Goal: Transaction & Acquisition: Purchase product/service

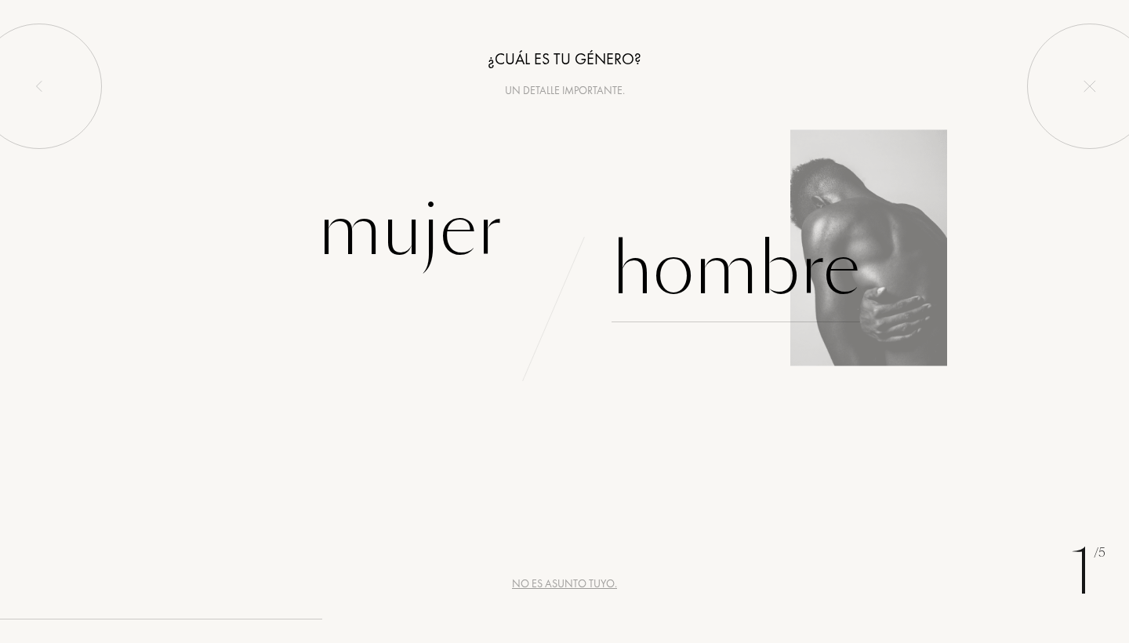
click at [696, 305] on div "Hombre" at bounding box center [736, 269] width 249 height 106
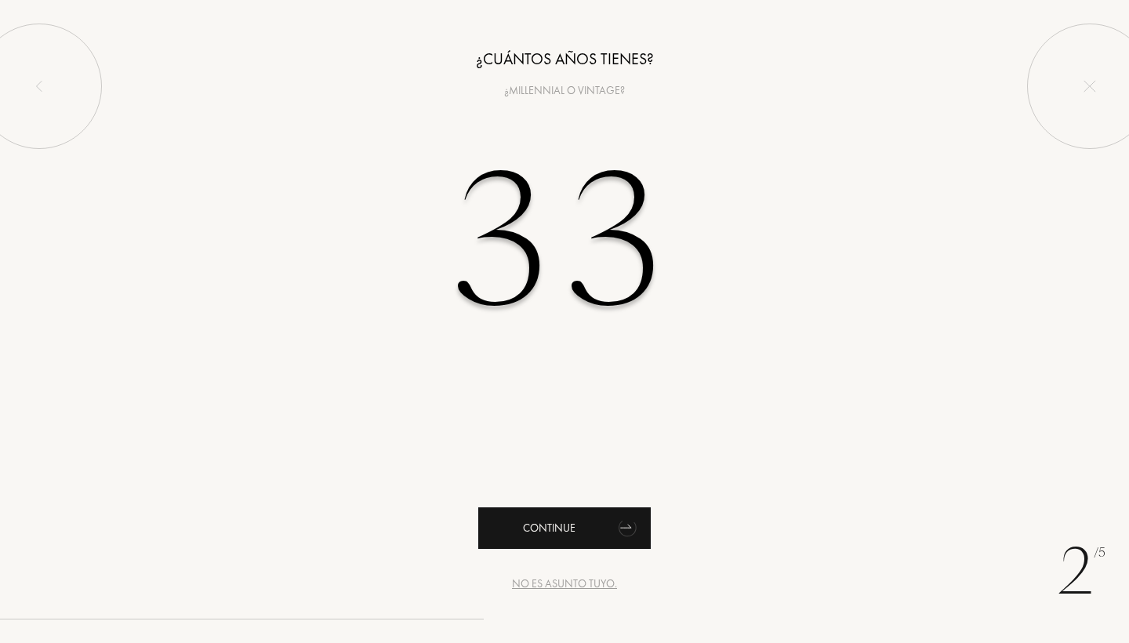
type input "33"
click at [562, 526] on div "Continue" at bounding box center [564, 528] width 173 height 42
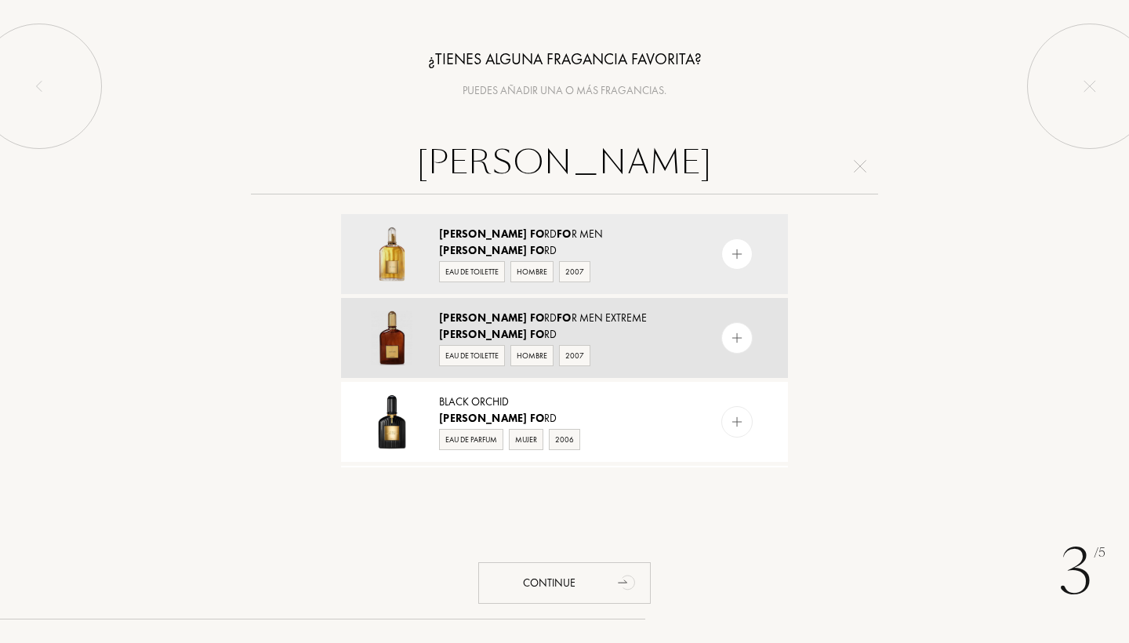
type input "tom fo"
click at [740, 340] on img at bounding box center [737, 338] width 15 height 15
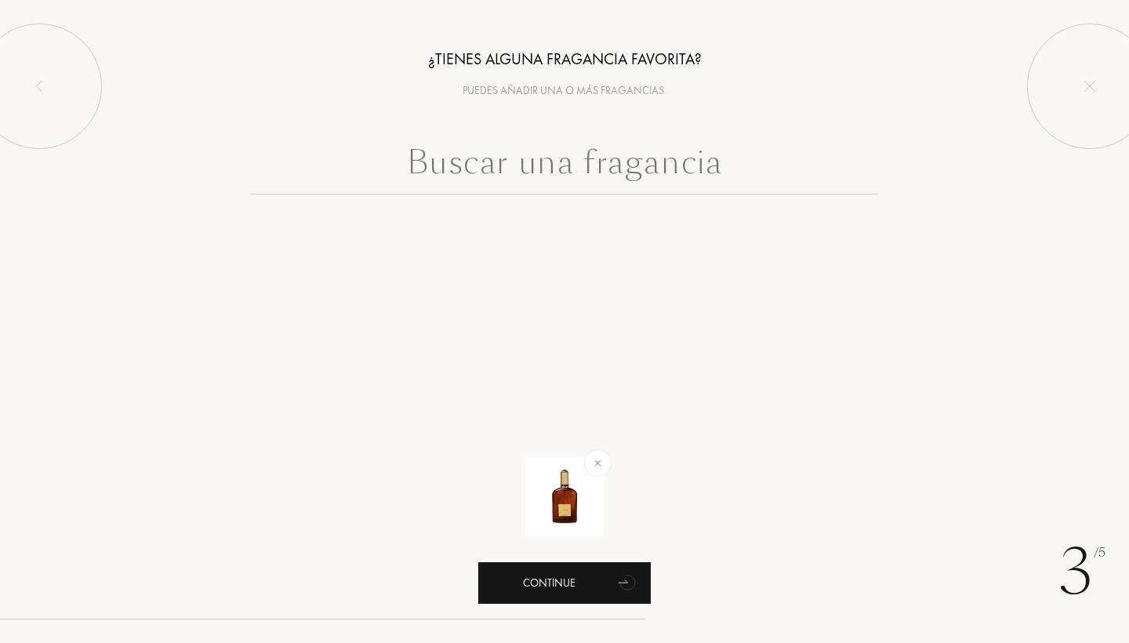
click at [551, 576] on div "Continue" at bounding box center [564, 583] width 173 height 42
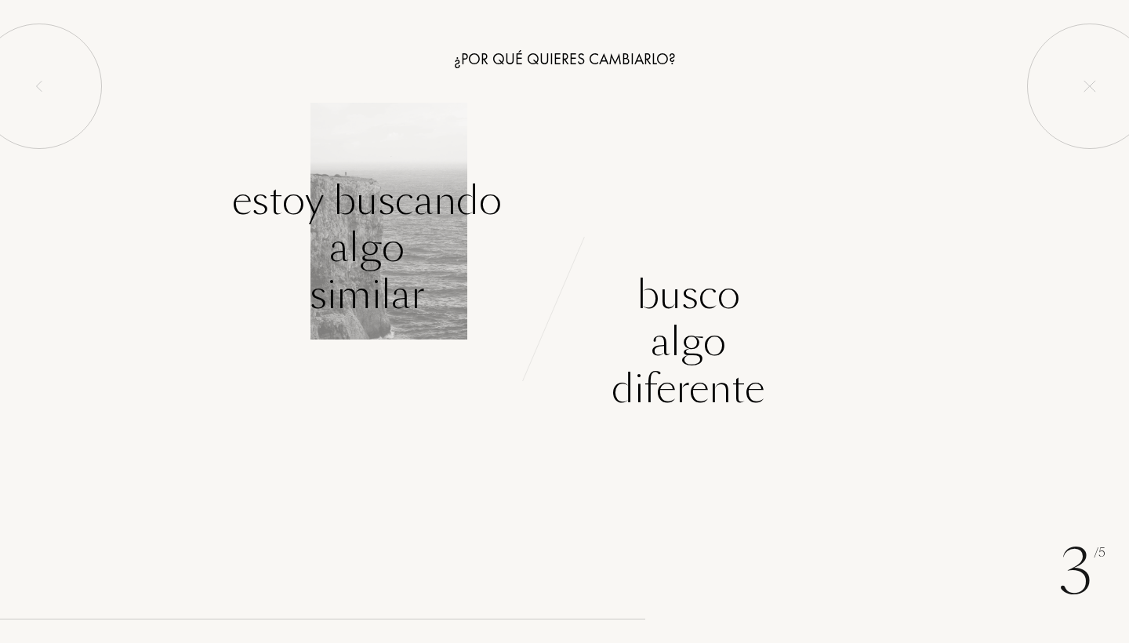
click at [376, 227] on div "Estoy buscando algo similar" at bounding box center [367, 247] width 270 height 141
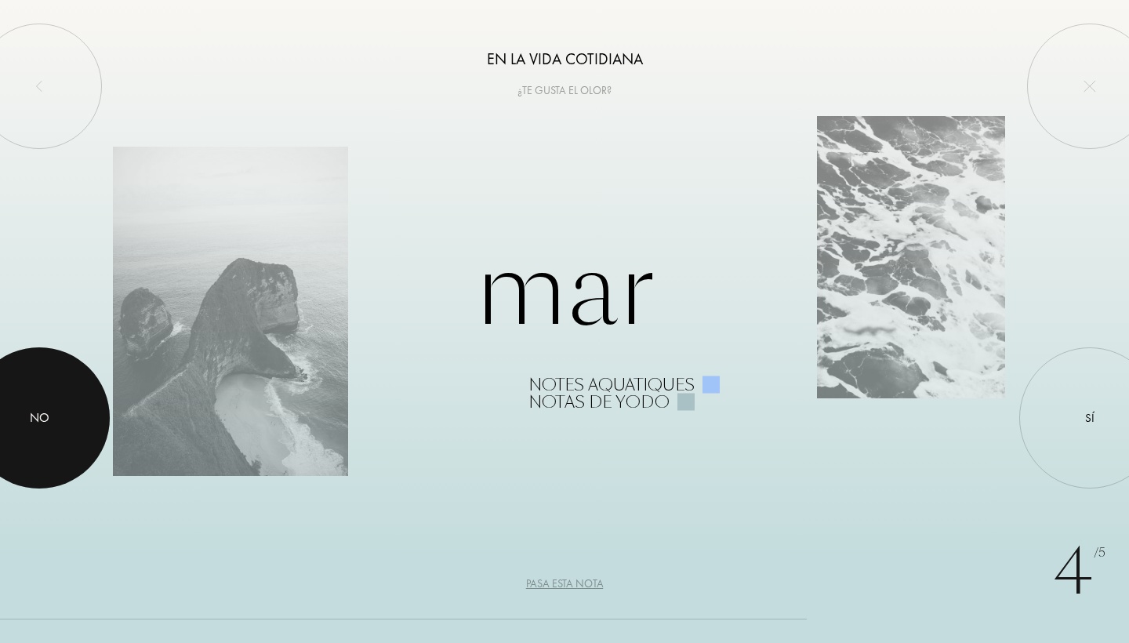
click at [44, 422] on div "No" at bounding box center [40, 418] width 20 height 19
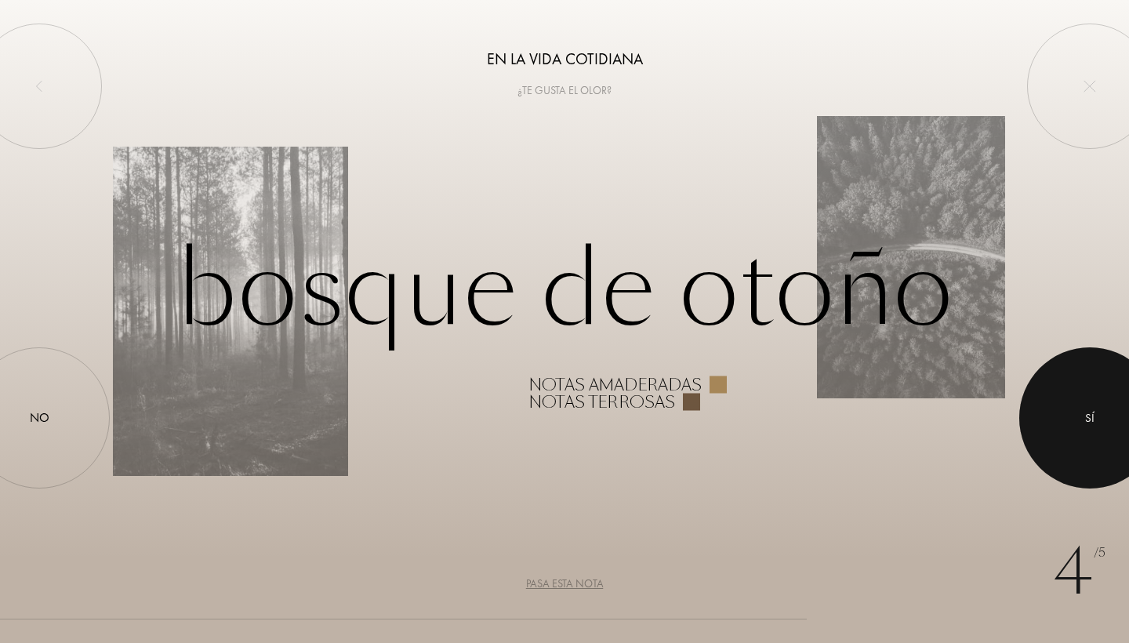
click at [1074, 391] on div at bounding box center [1090, 417] width 141 height 141
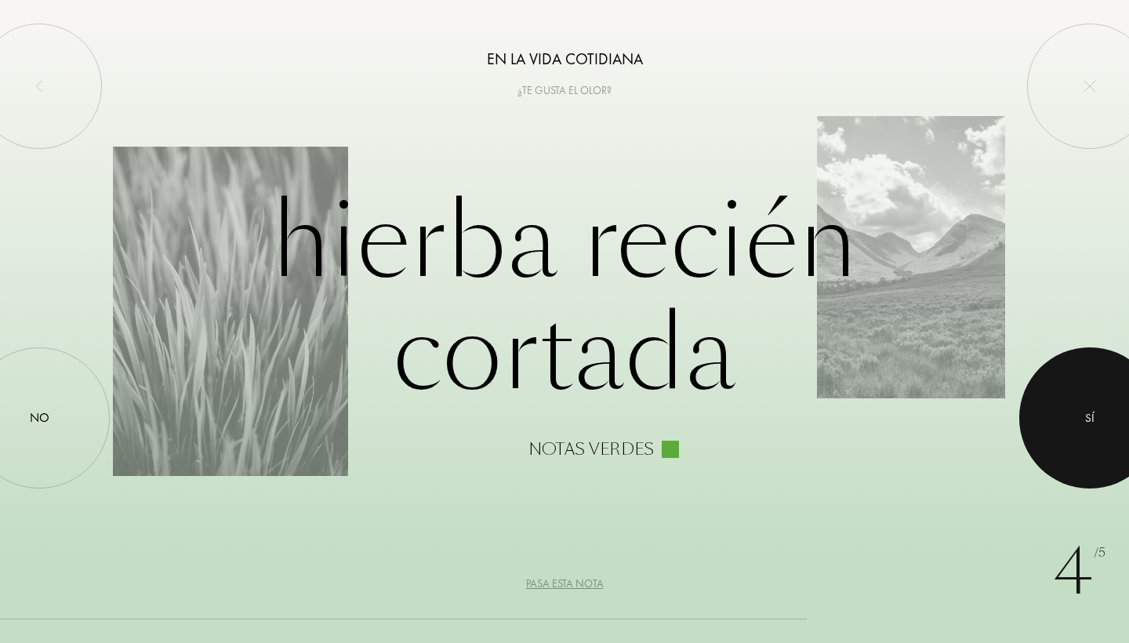
click at [1083, 409] on div at bounding box center [1090, 417] width 141 height 141
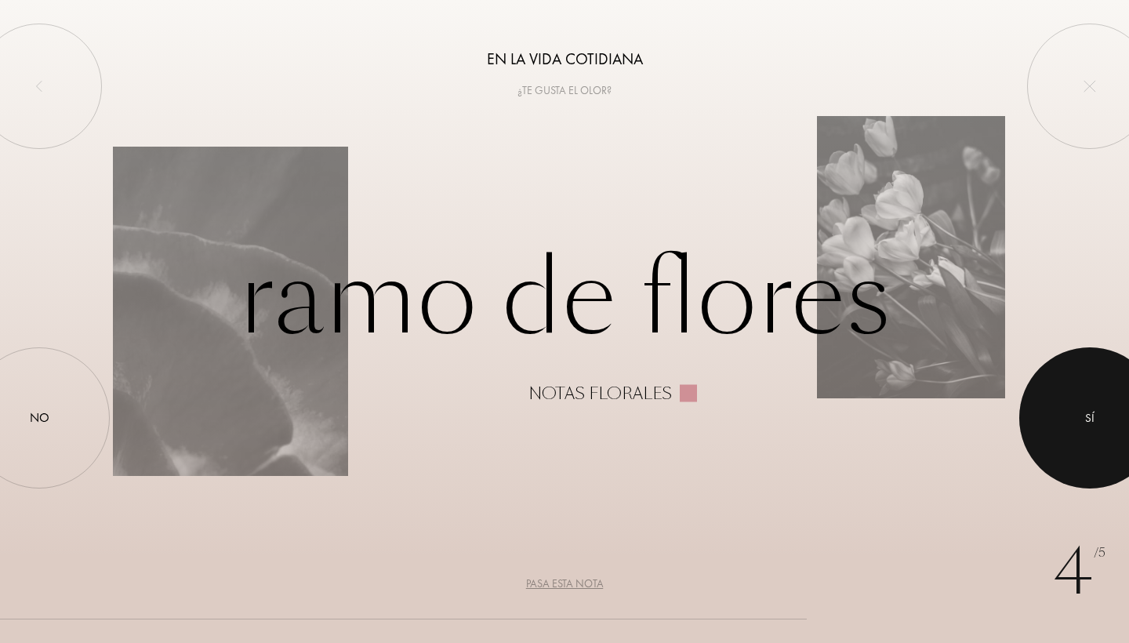
click at [1083, 409] on div at bounding box center [1090, 417] width 141 height 141
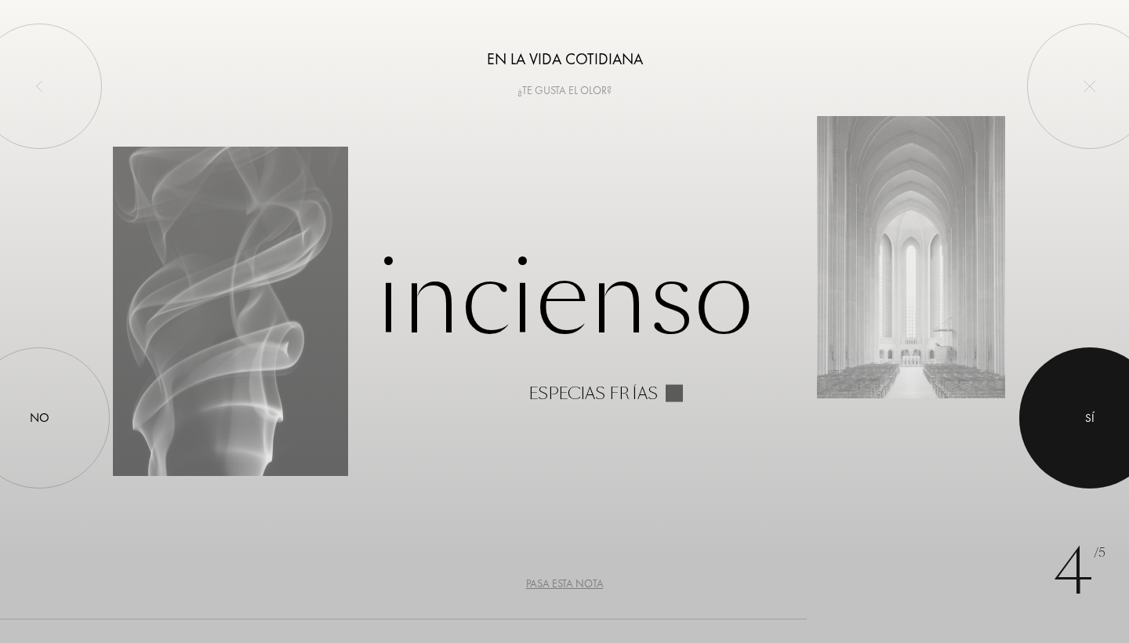
click at [1083, 409] on div at bounding box center [1090, 417] width 141 height 141
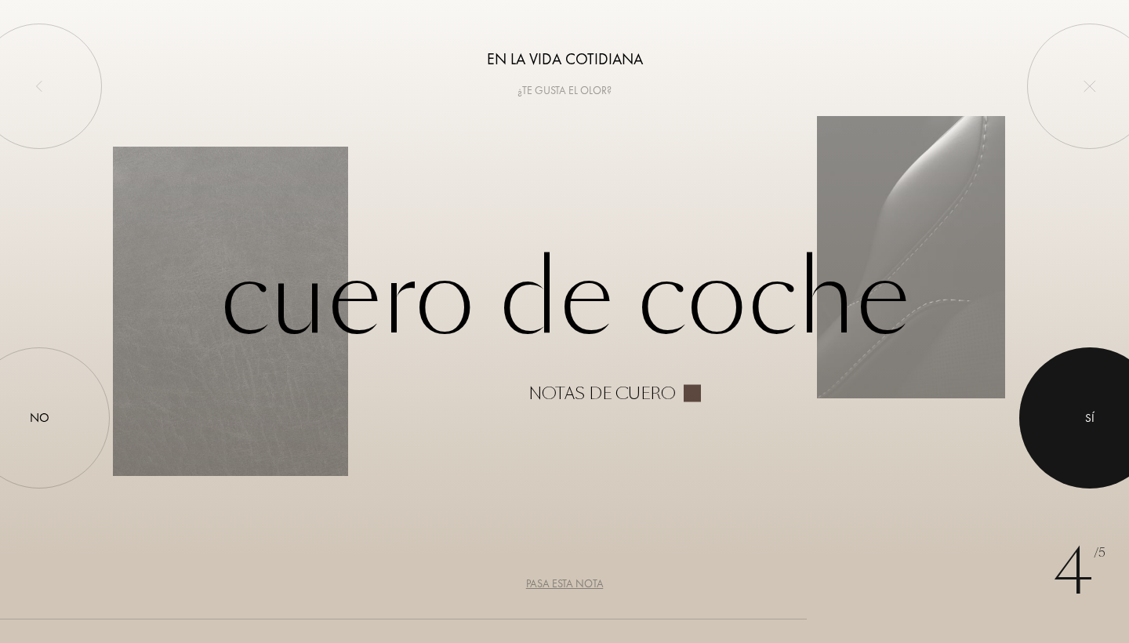
click at [1083, 409] on div at bounding box center [1090, 417] width 141 height 141
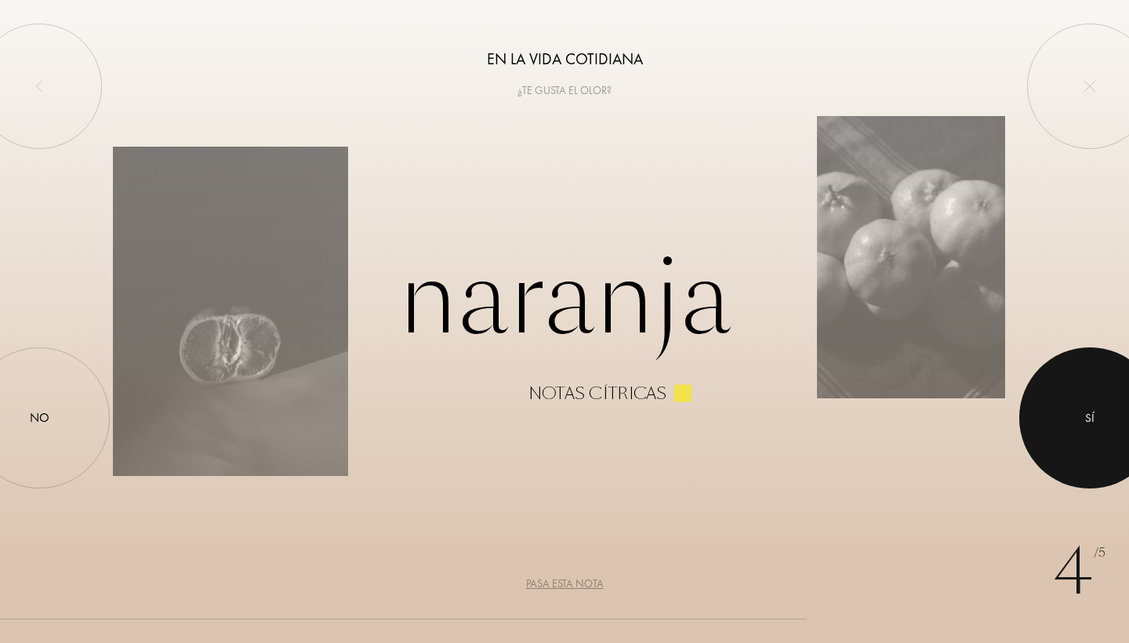
click at [1083, 409] on div at bounding box center [1090, 417] width 141 height 141
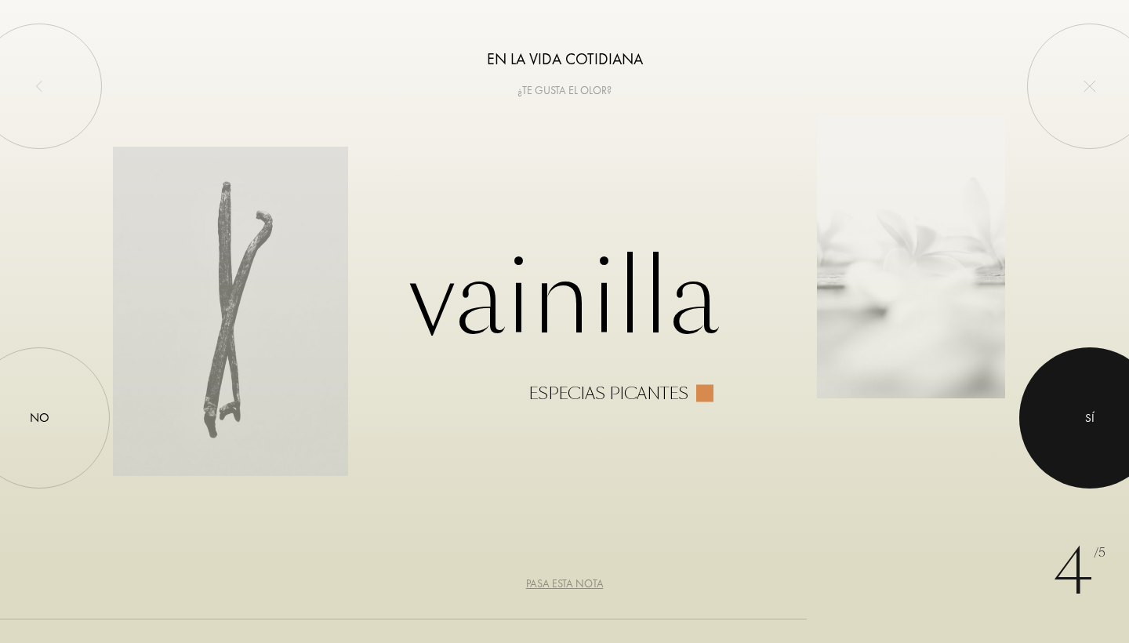
click at [1083, 409] on div at bounding box center [1090, 417] width 141 height 141
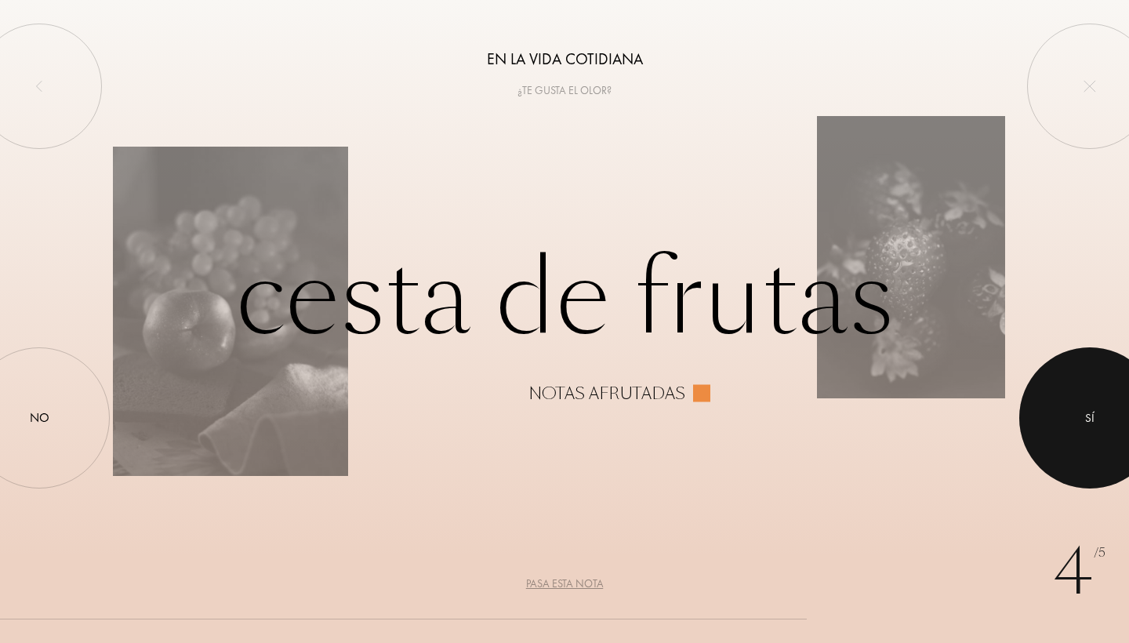
click at [1083, 409] on div at bounding box center [1090, 417] width 141 height 141
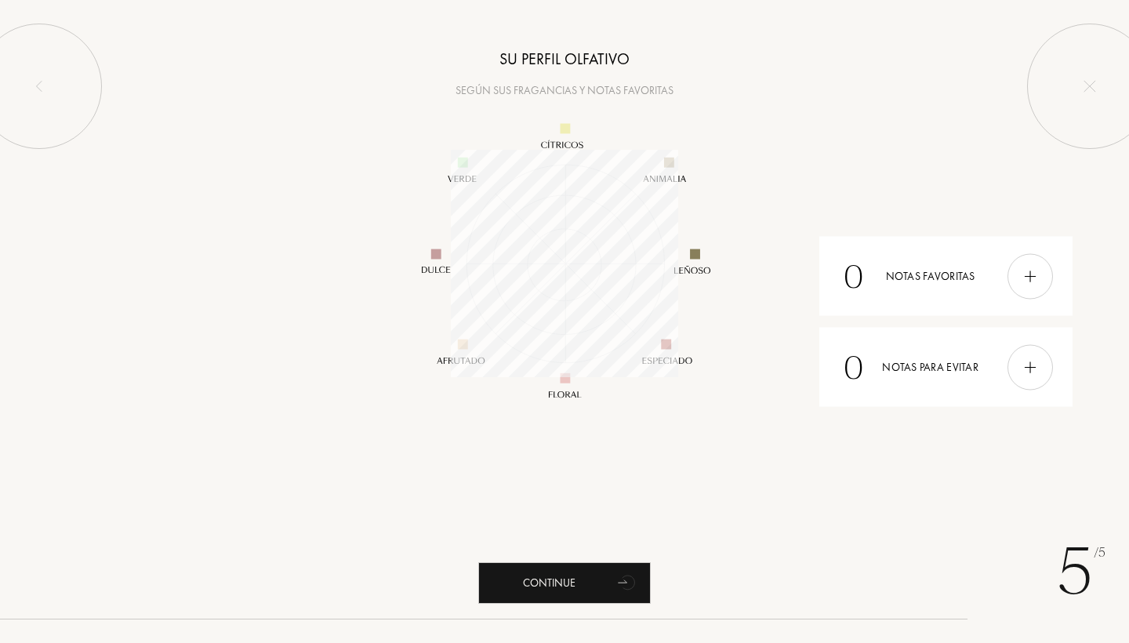
scroll to position [227, 227]
click at [1037, 277] on img at bounding box center [1030, 275] width 17 height 17
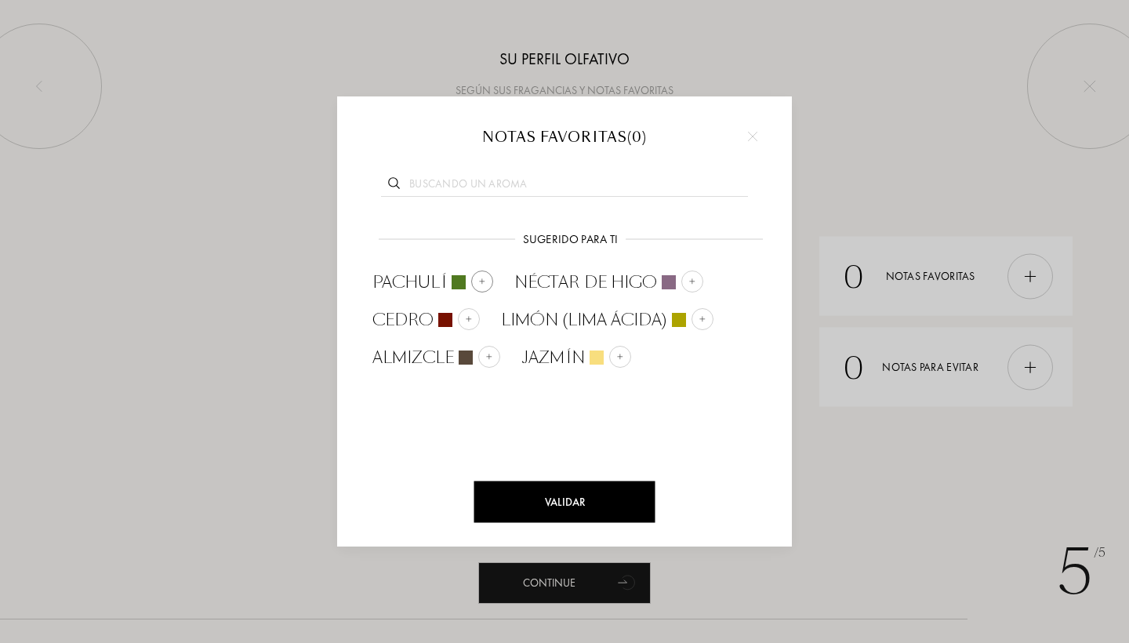
click at [482, 280] on img at bounding box center [482, 282] width 8 height 8
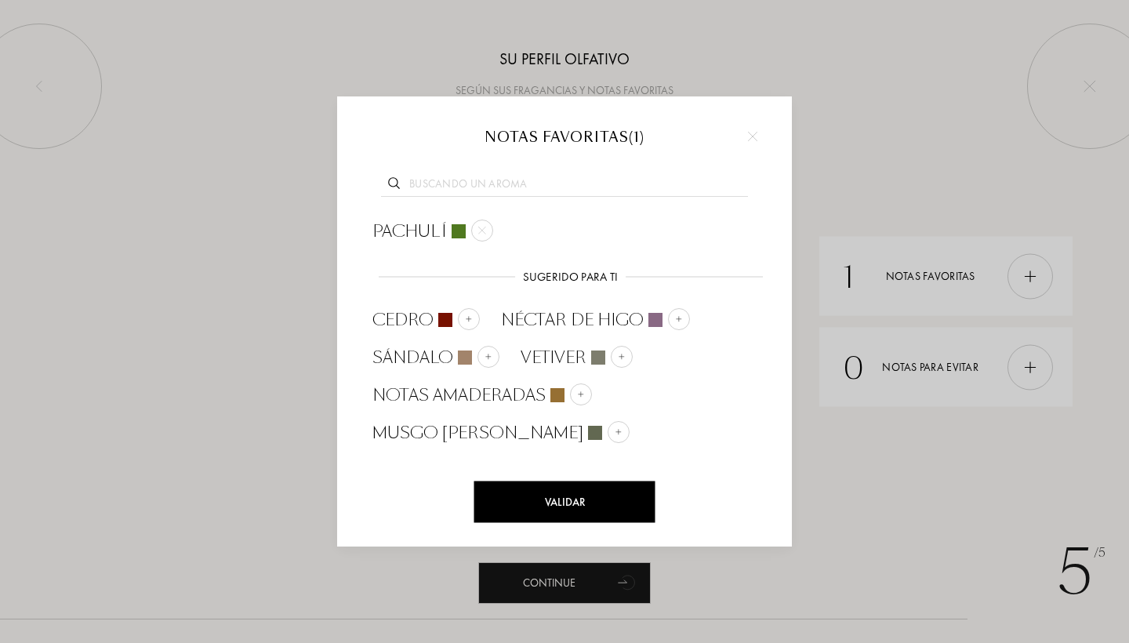
click at [594, 508] on div "Validar" at bounding box center [564, 503] width 181 height 42
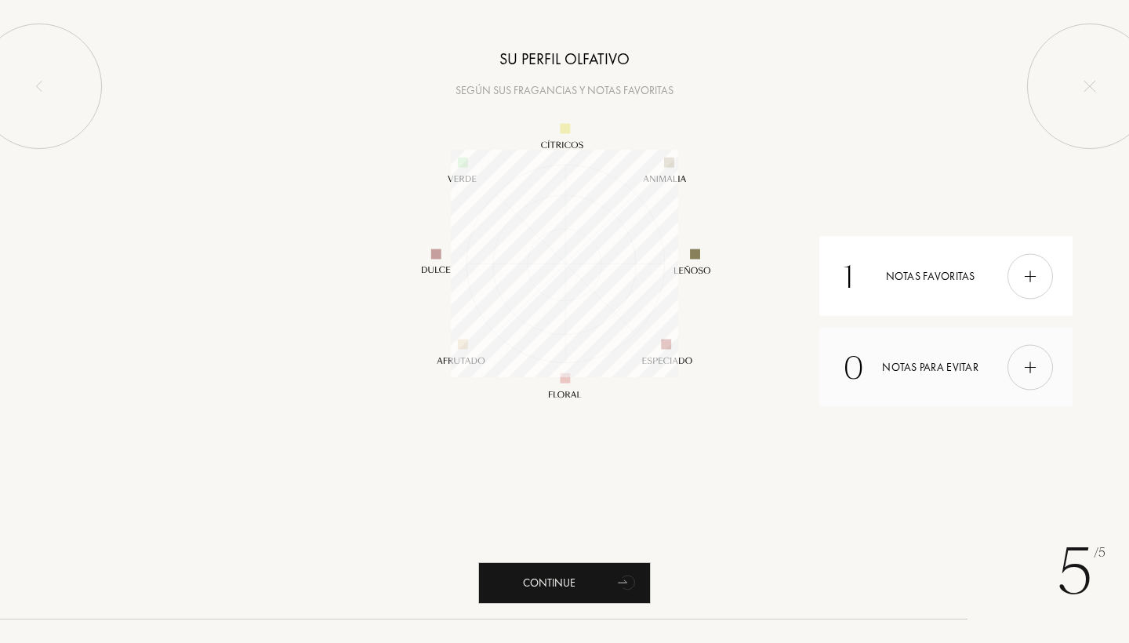
click at [1027, 348] on div at bounding box center [1030, 366] width 45 height 45
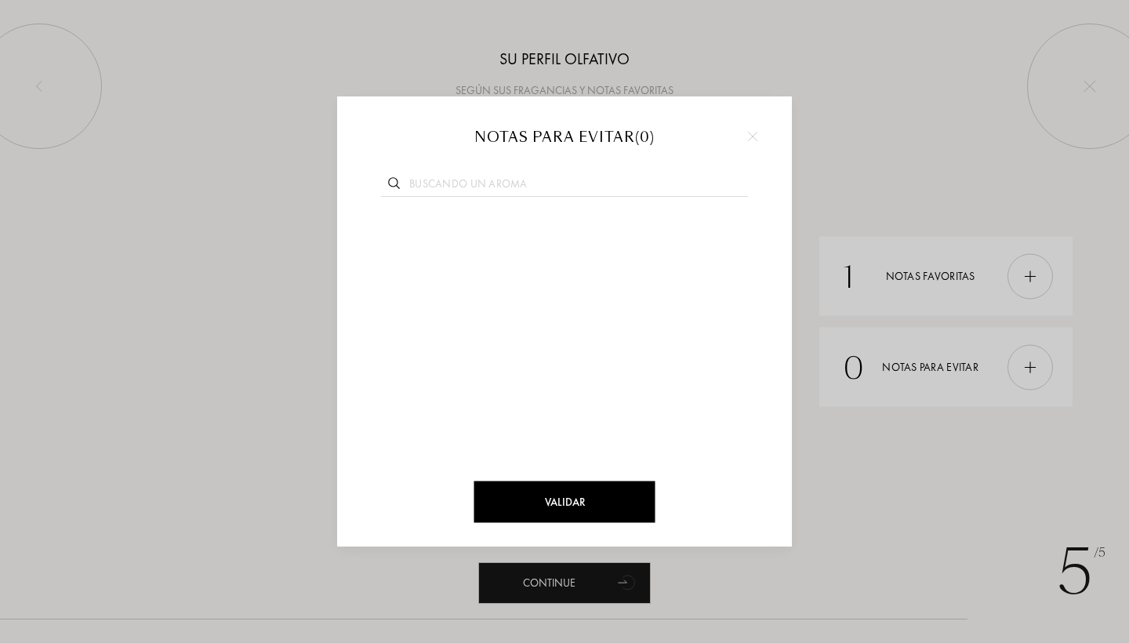
click at [751, 133] on img at bounding box center [752, 136] width 9 height 9
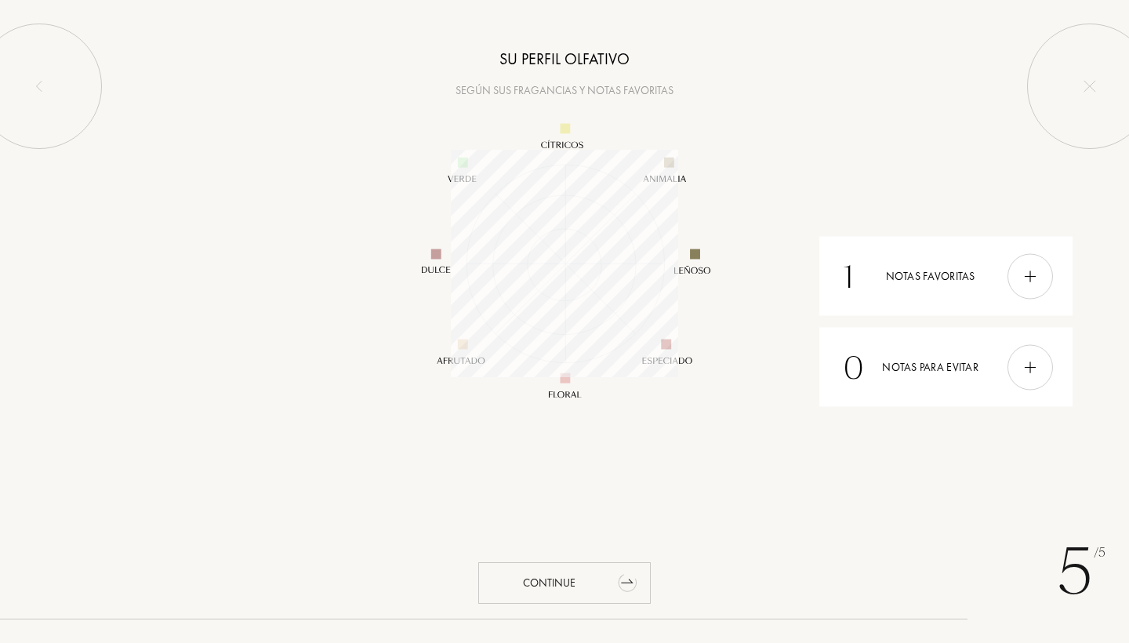
click at [574, 581] on div "Continue" at bounding box center [564, 583] width 173 height 42
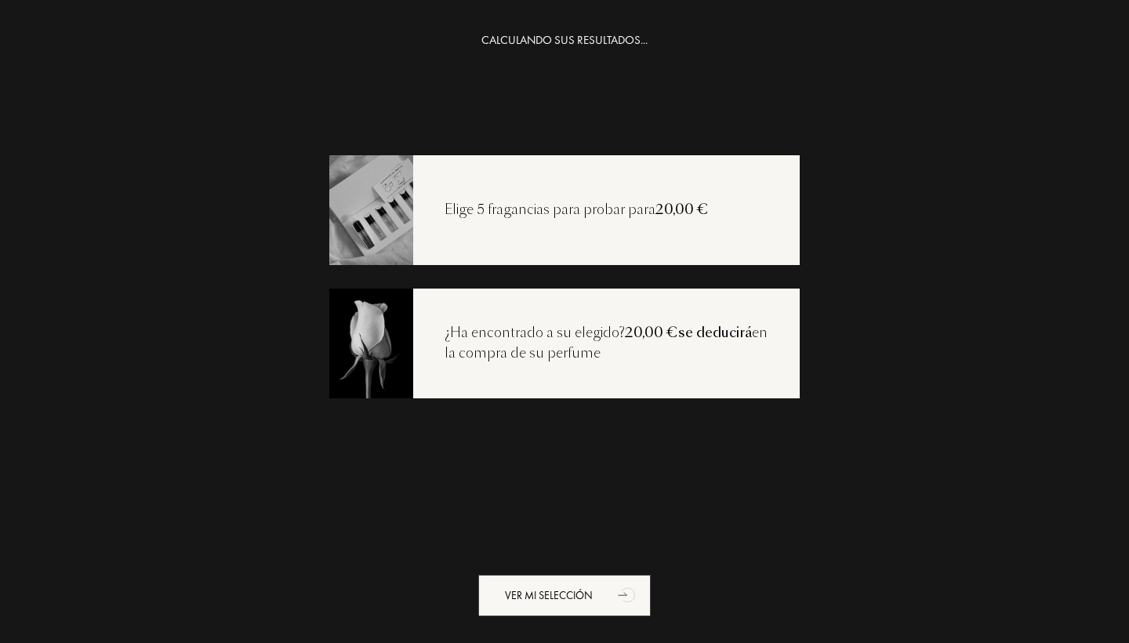
click at [613, 230] on div "Elige 5 fragancias para probar para 20,00 €" at bounding box center [564, 210] width 471 height 110
click at [562, 593] on div "Ver mi selección" at bounding box center [564, 596] width 173 height 42
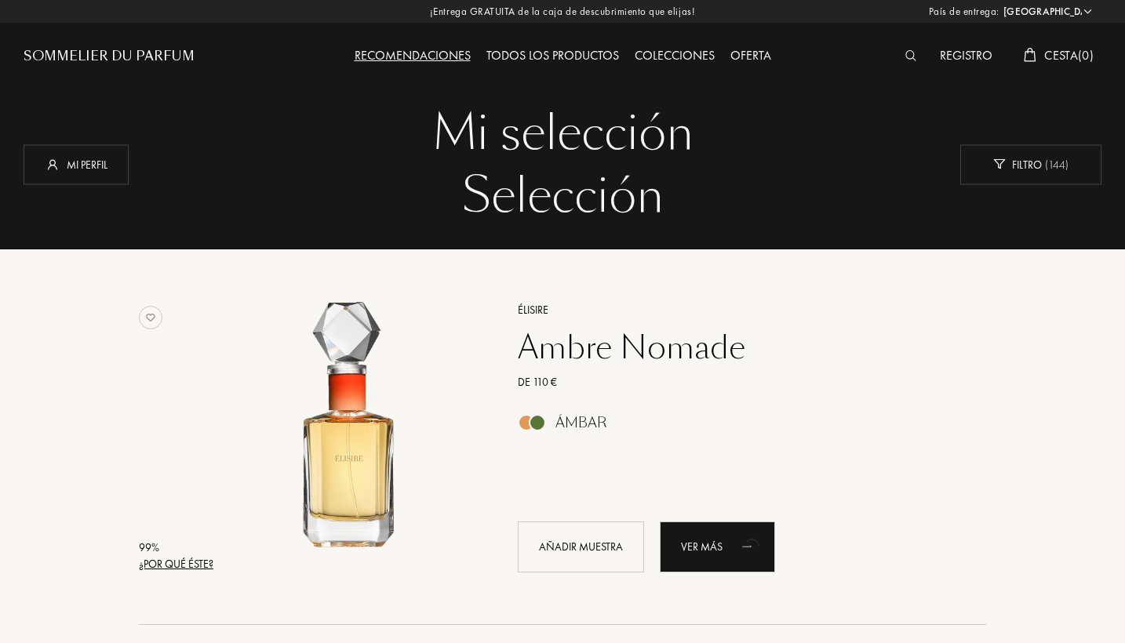
select select "ES"
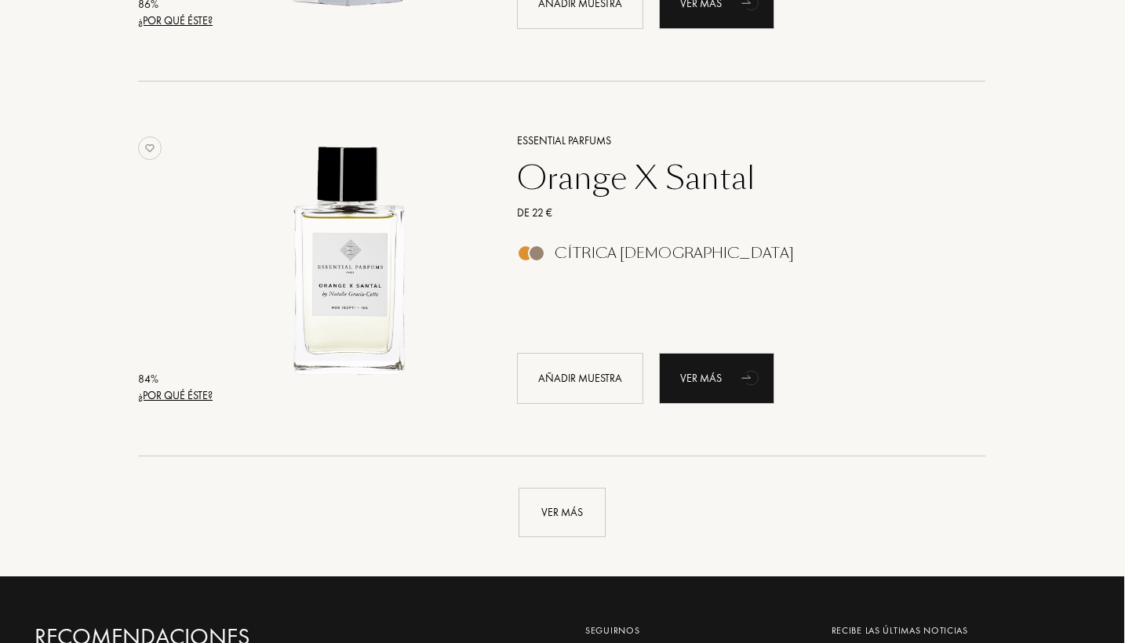
scroll to position [3538, 1]
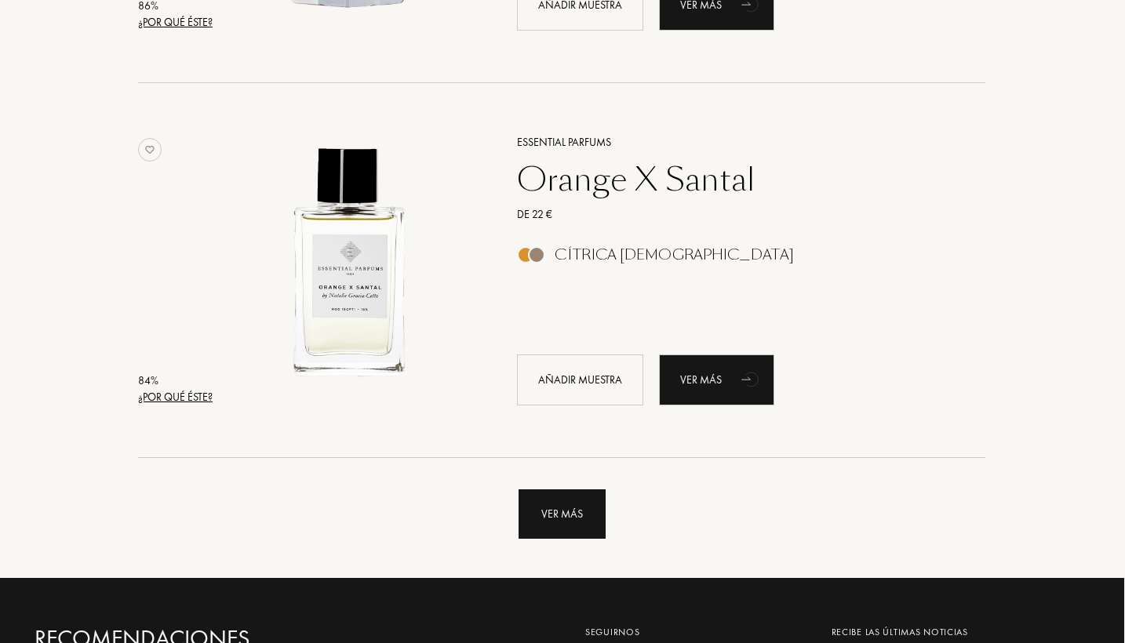
click at [568, 493] on div "Ver más" at bounding box center [561, 513] width 87 height 49
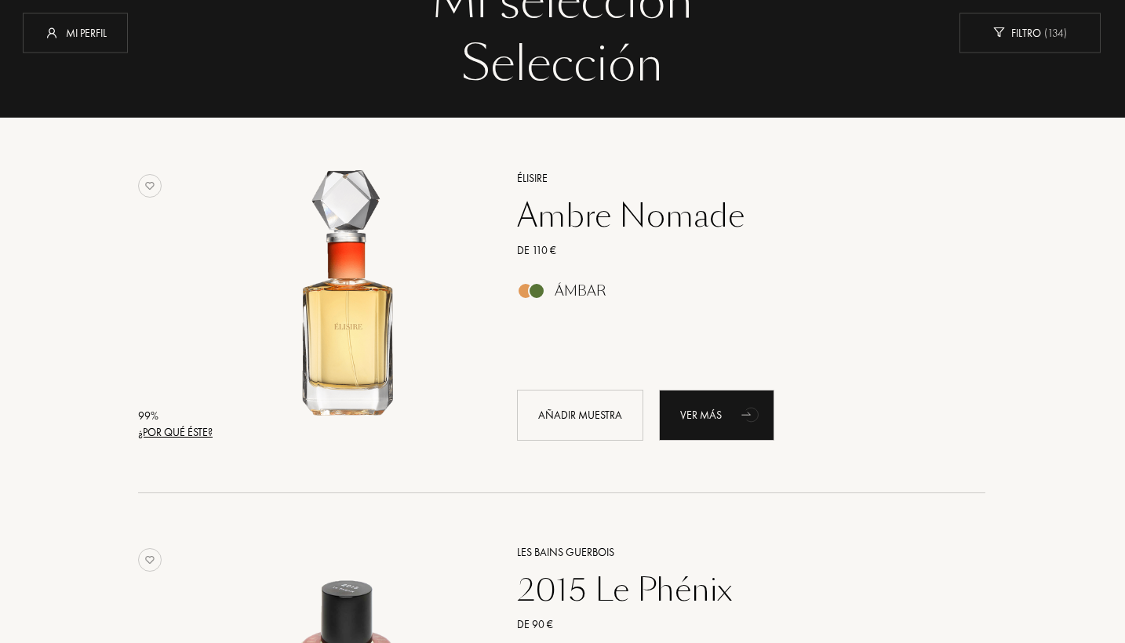
scroll to position [128, 1]
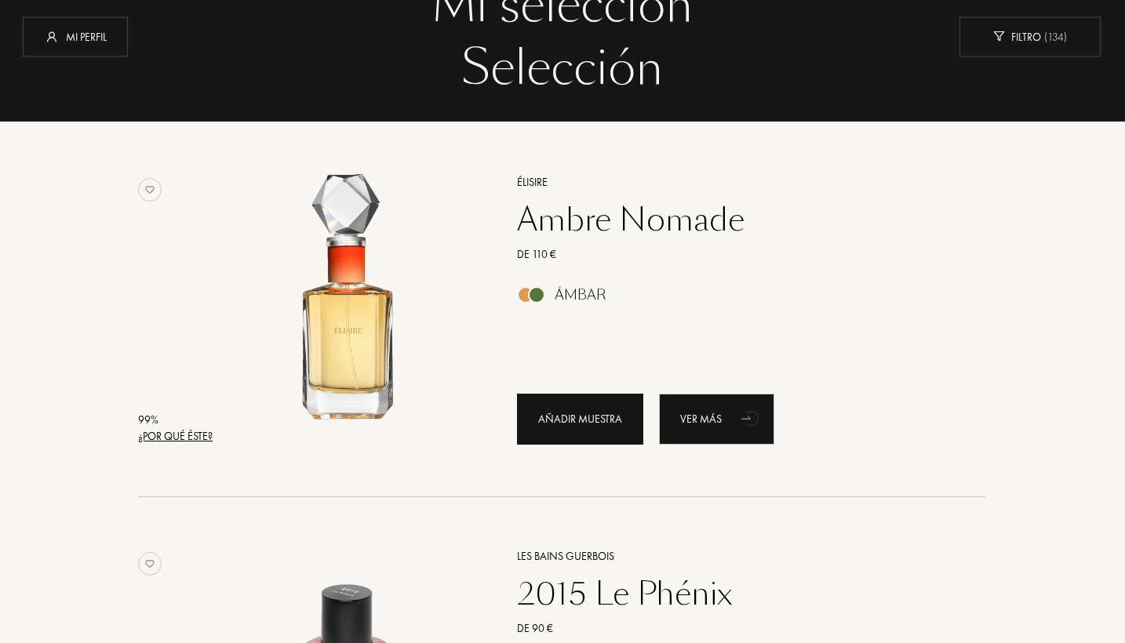
click at [583, 412] on div "Añadir muestra" at bounding box center [580, 419] width 126 height 51
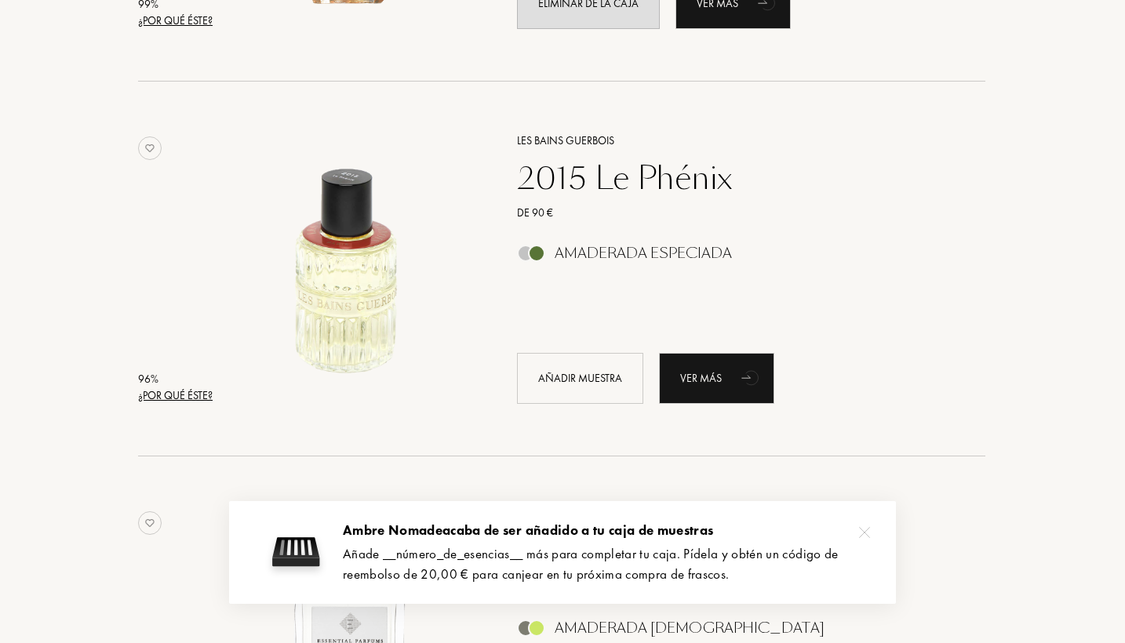
scroll to position [546, 1]
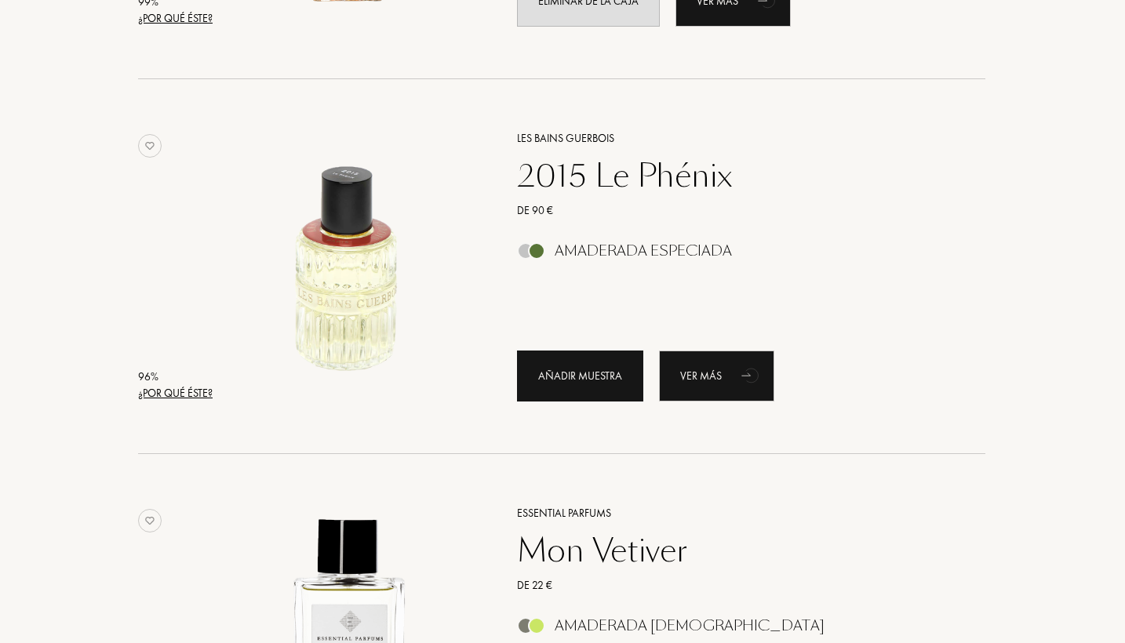
click at [581, 369] on div "Añadir muestra" at bounding box center [580, 376] width 126 height 51
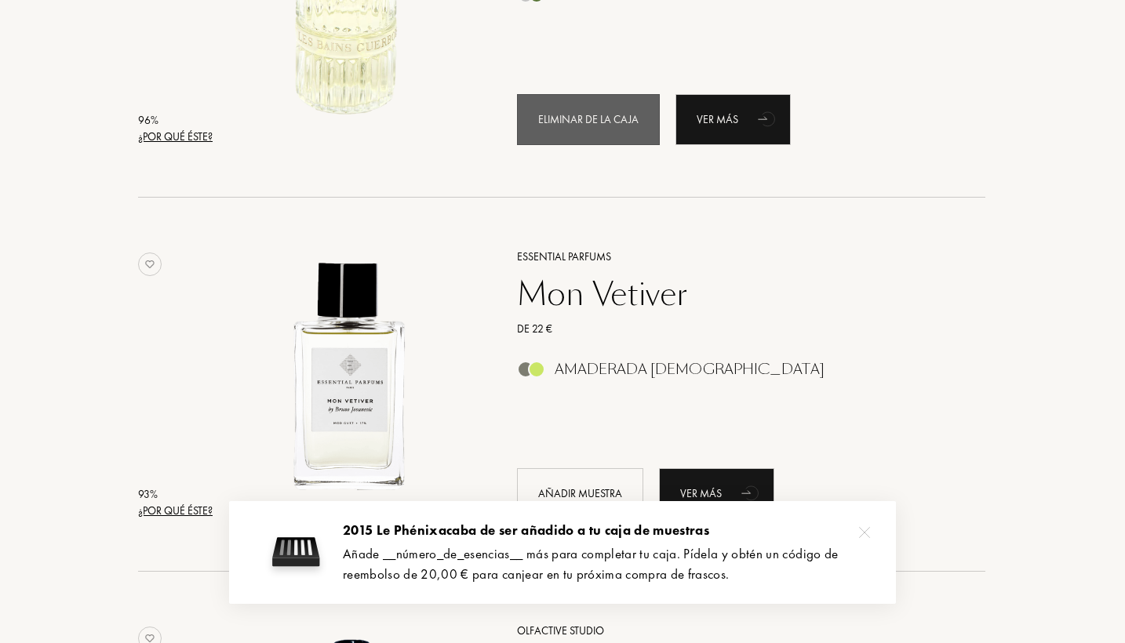
scroll to position [806, 1]
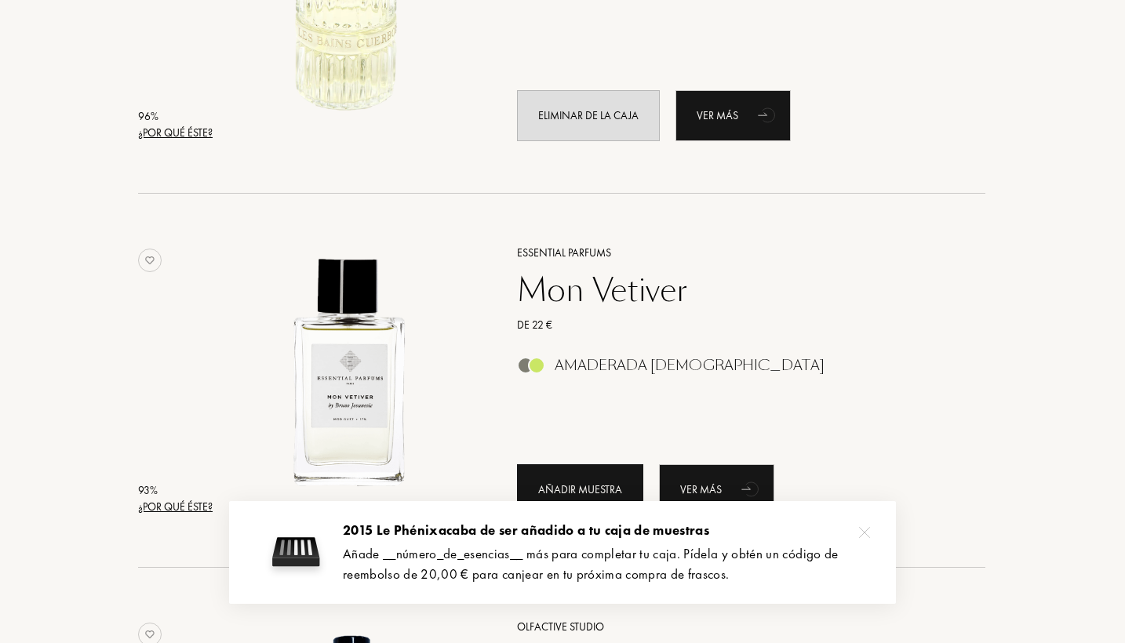
click at [563, 485] on div "Añadir muestra" at bounding box center [580, 489] width 126 height 51
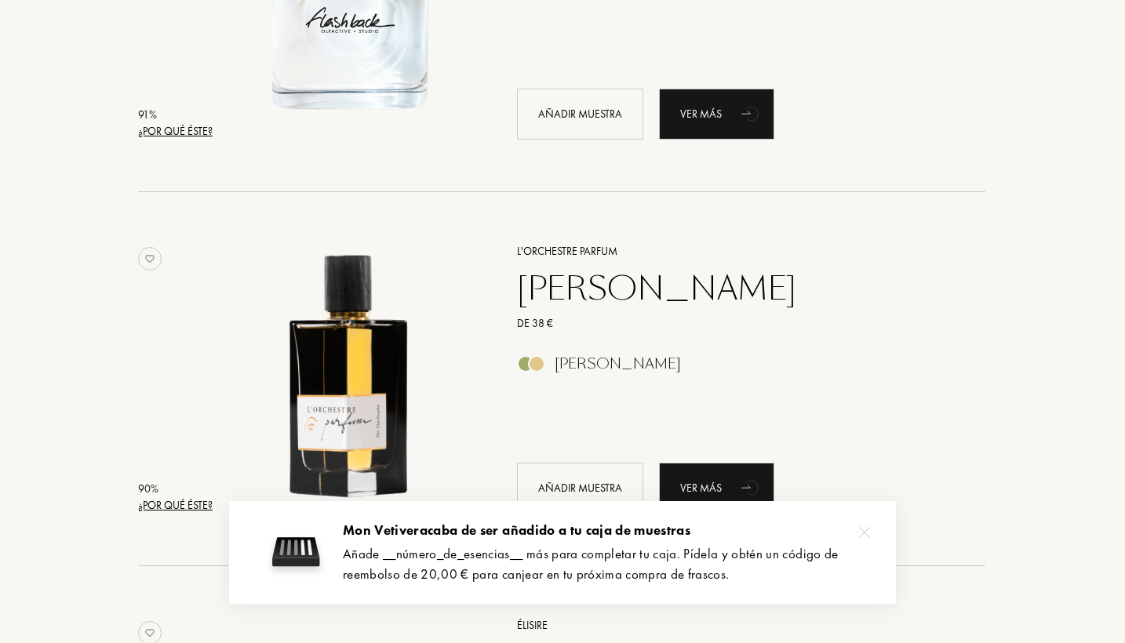
scroll to position [1768, 1]
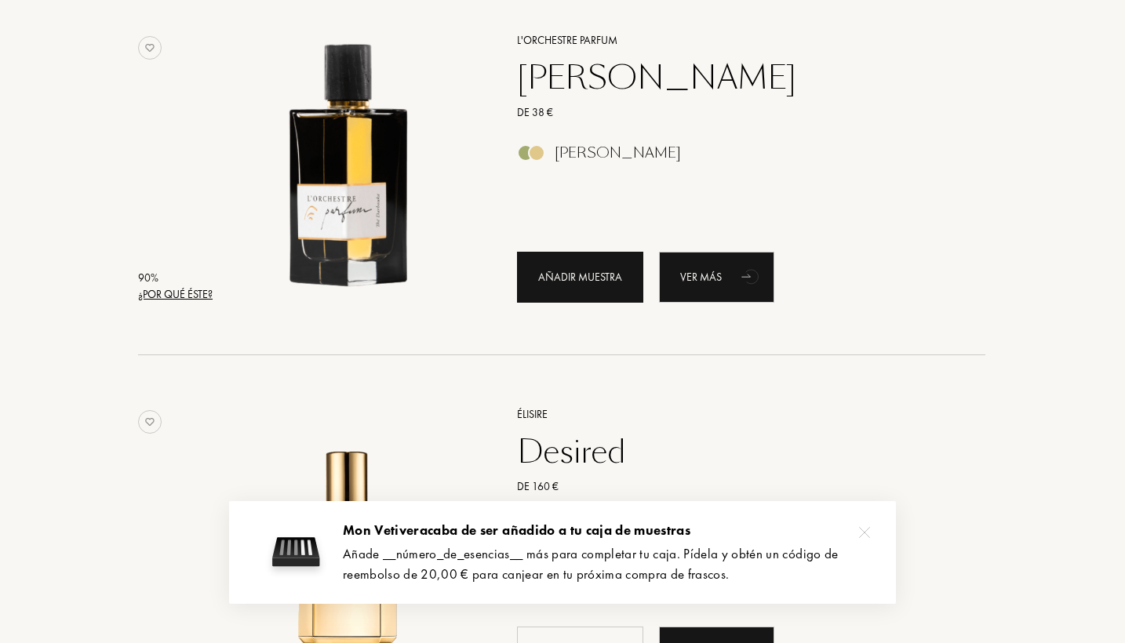
click at [598, 278] on div "Añadir muestra" at bounding box center [580, 277] width 126 height 51
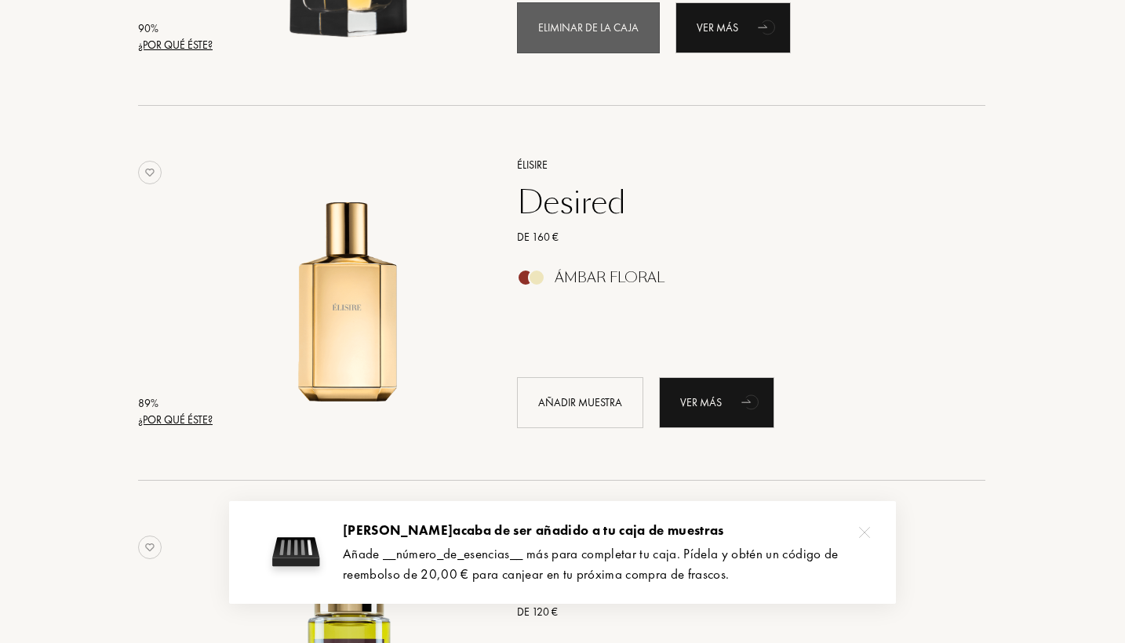
scroll to position [2021, 1]
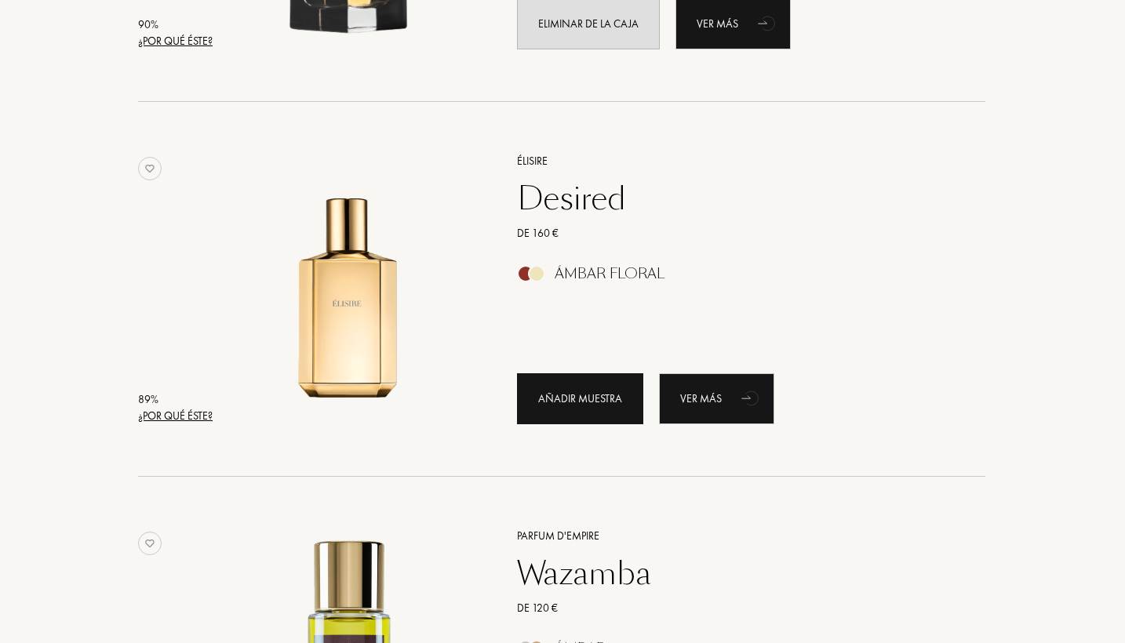
click at [565, 387] on div "Añadir muestra" at bounding box center [580, 398] width 126 height 51
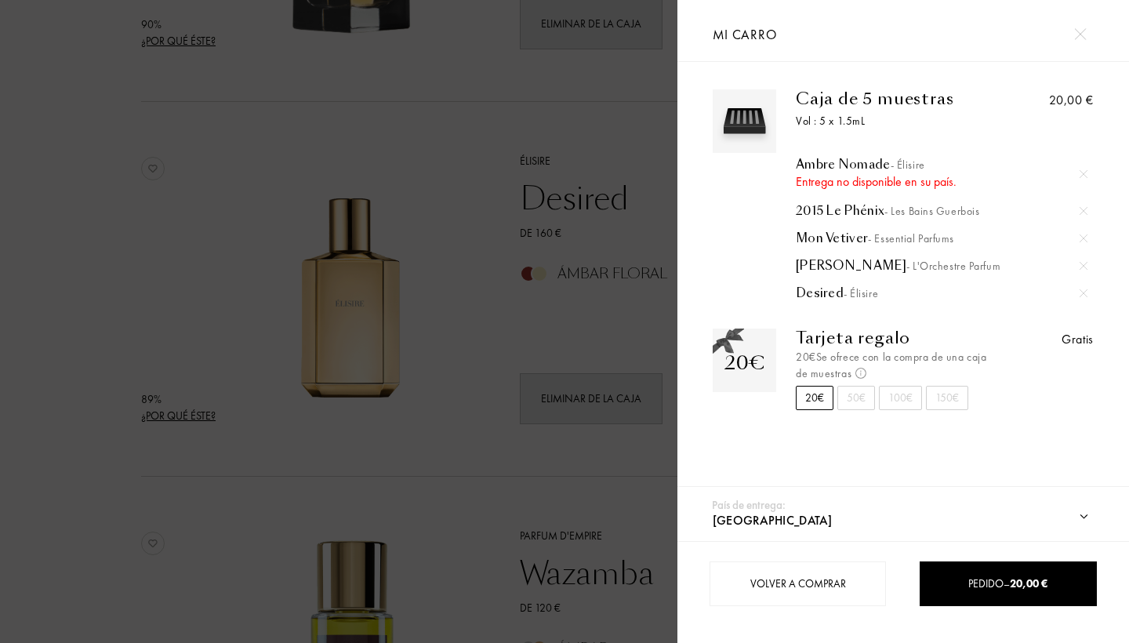
click at [1073, 38] on div at bounding box center [1080, 33] width 27 height 27
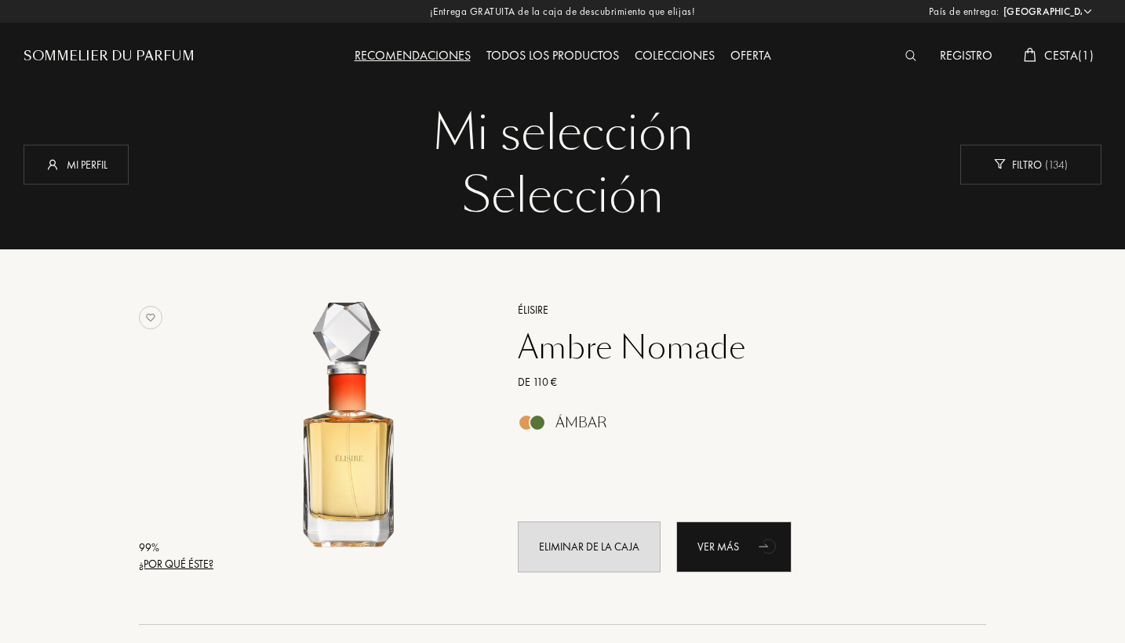
scroll to position [0, 0]
click at [532, 59] on div "Todos los productos" at bounding box center [552, 56] width 148 height 20
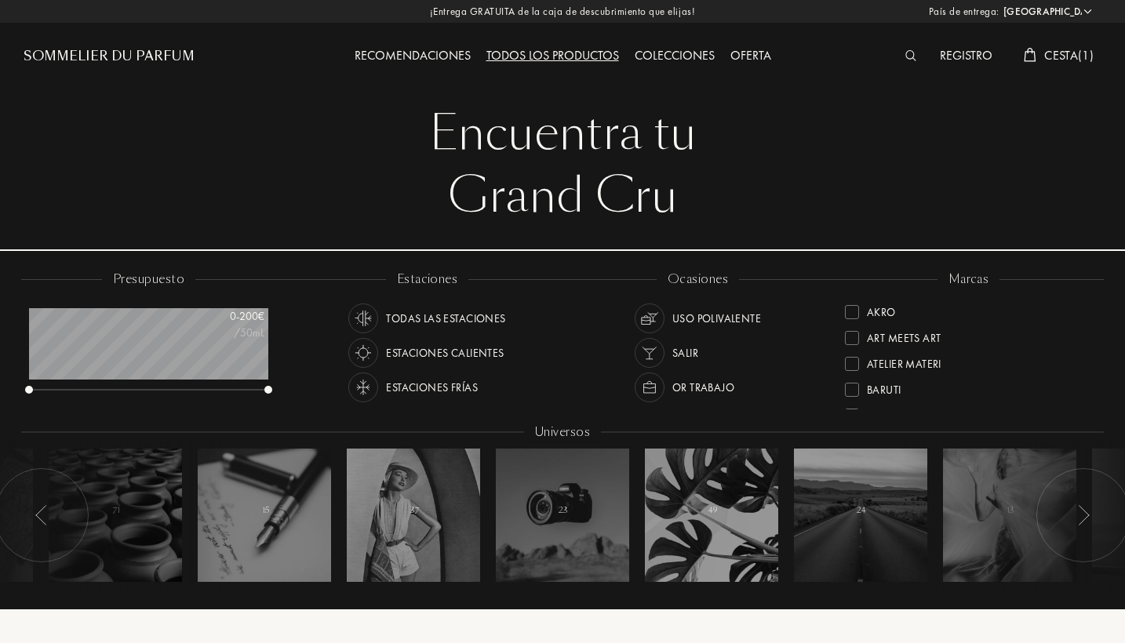
select select "ES"
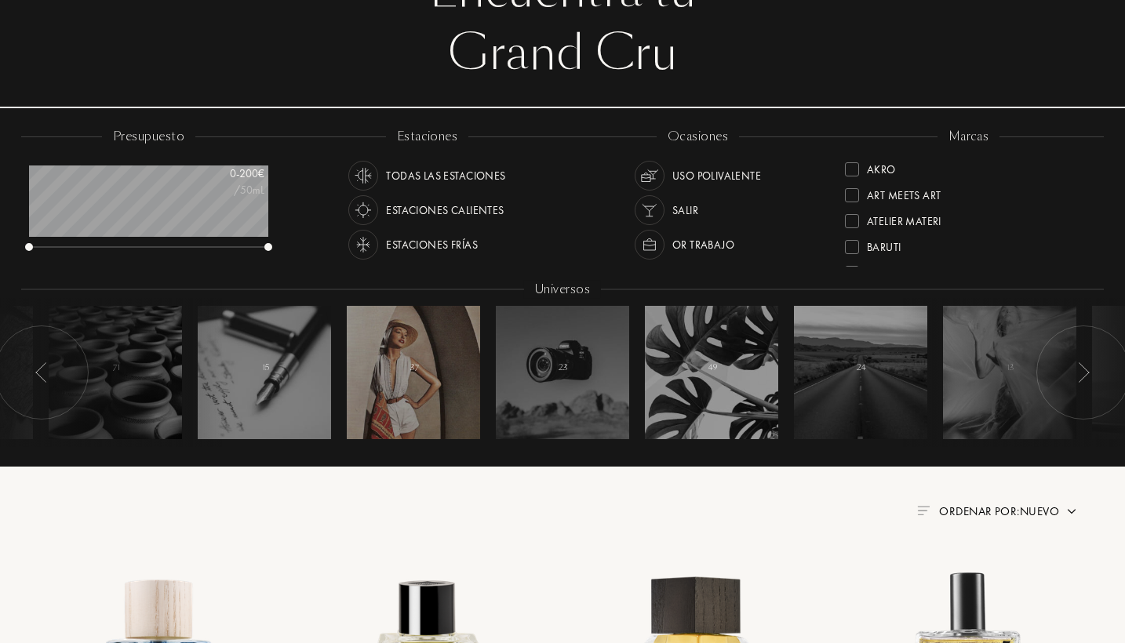
scroll to position [144, 0]
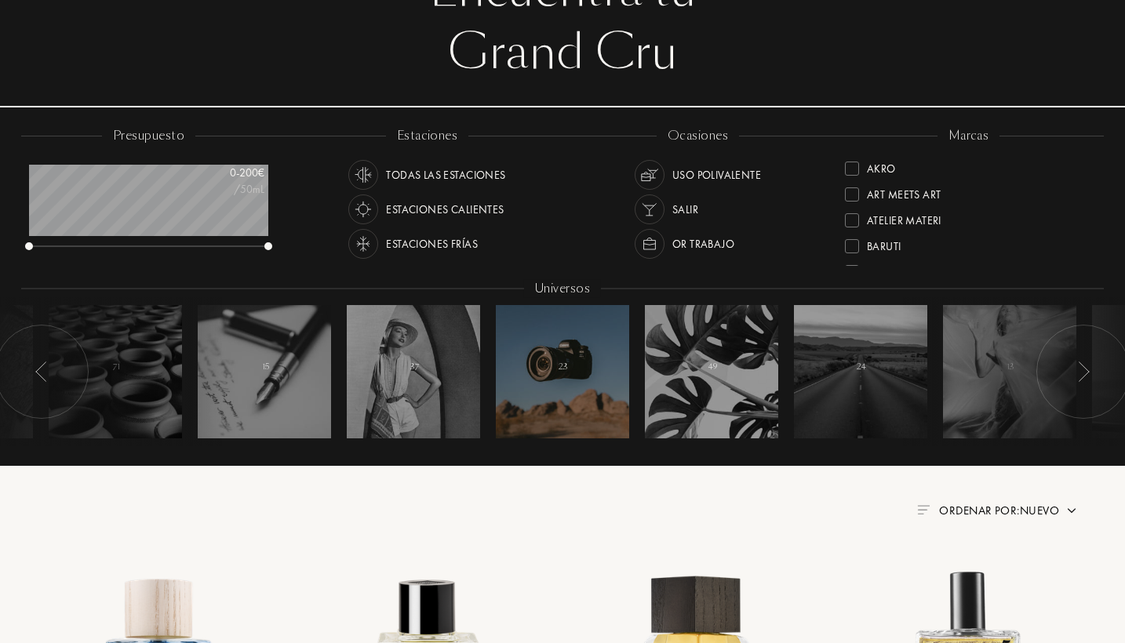
click at [548, 368] on div at bounding box center [562, 371] width 133 height 133
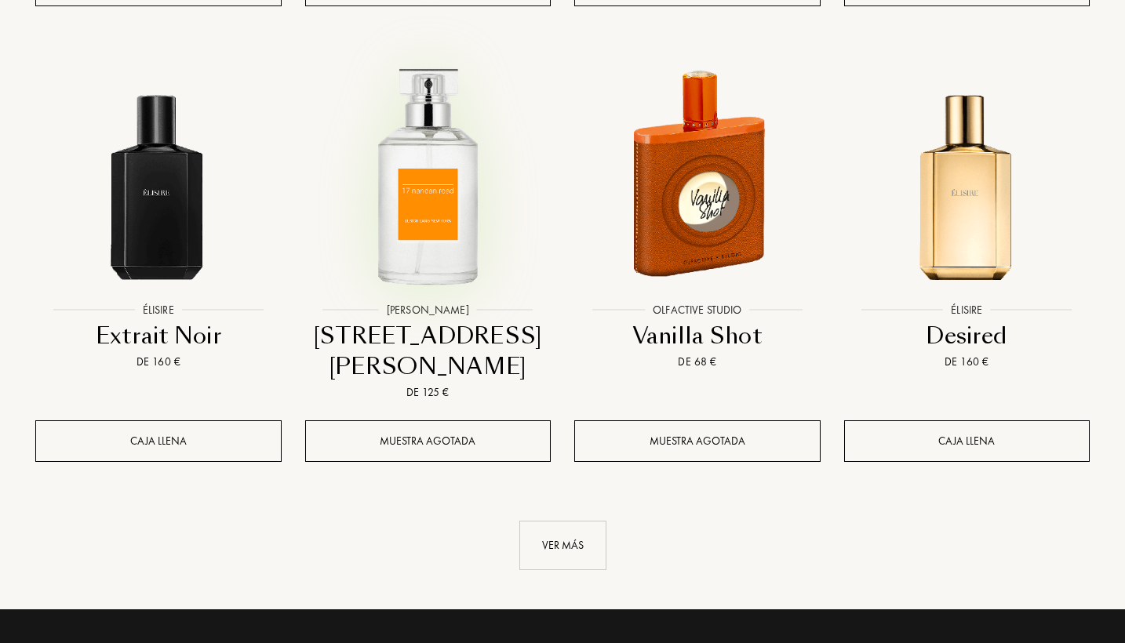
scroll to position [1591, 0]
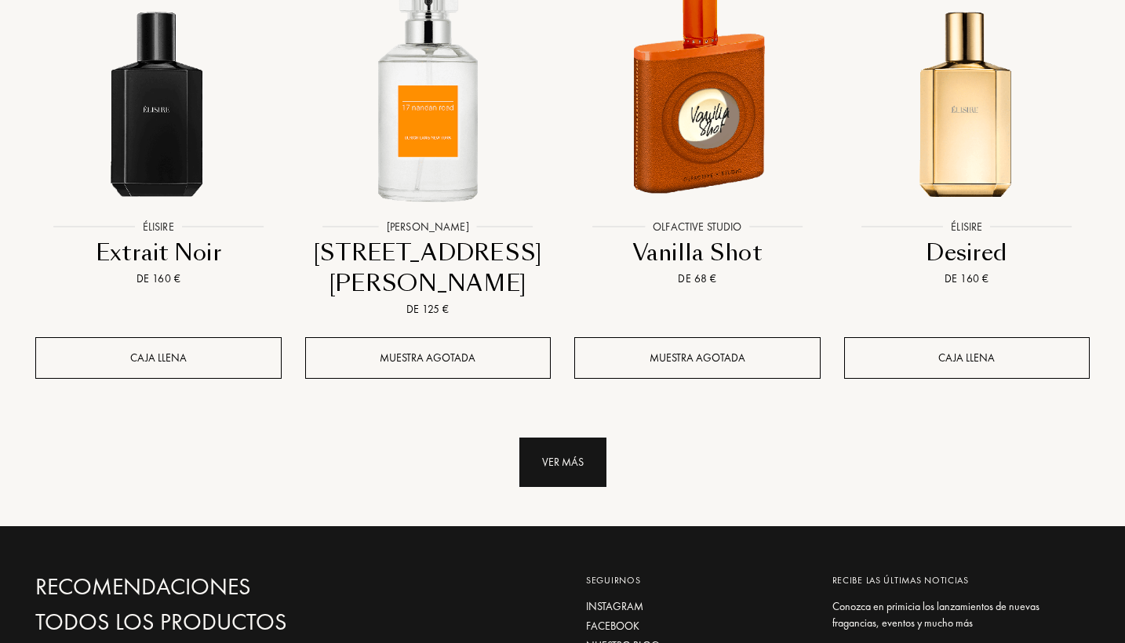
click at [569, 438] on div "Ver más" at bounding box center [562, 462] width 87 height 49
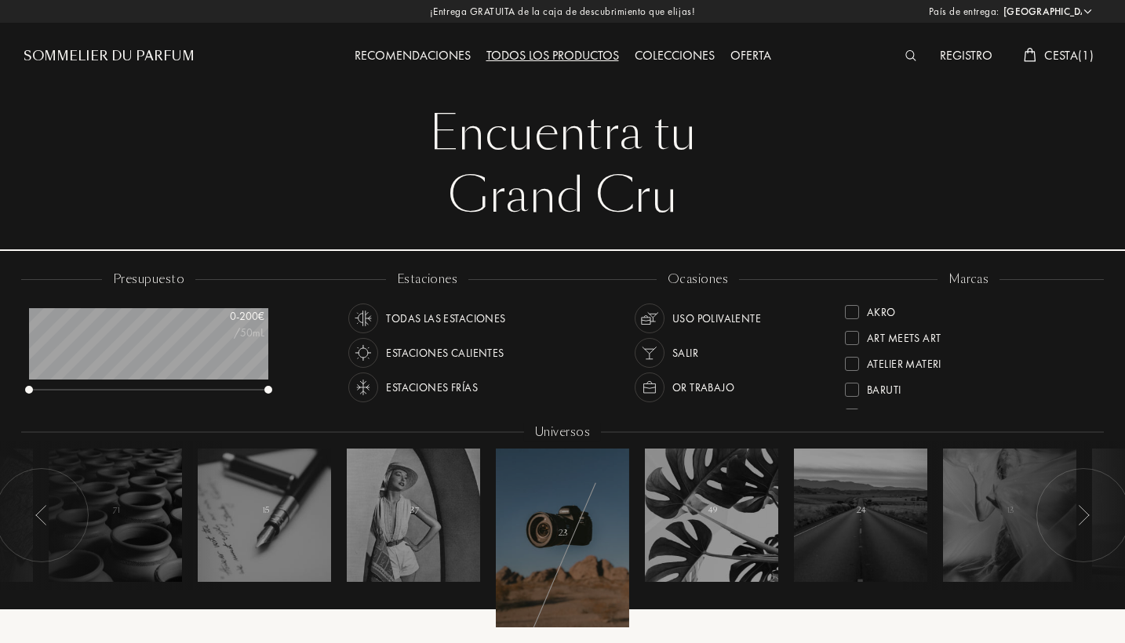
scroll to position [0, 0]
click at [457, 314] on div "Todas las estaciones" at bounding box center [445, 319] width 119 height 30
